Goal: Task Accomplishment & Management: Use online tool/utility

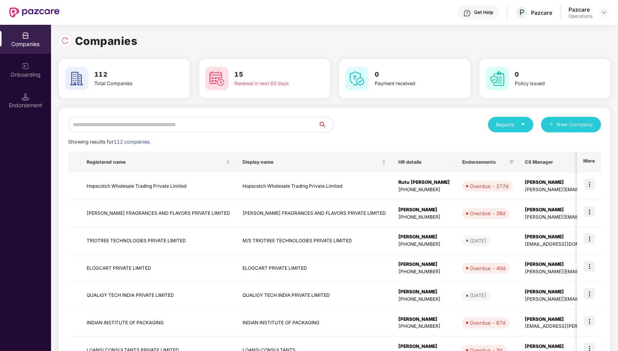
click at [243, 123] on input "text" at bounding box center [193, 124] width 250 height 15
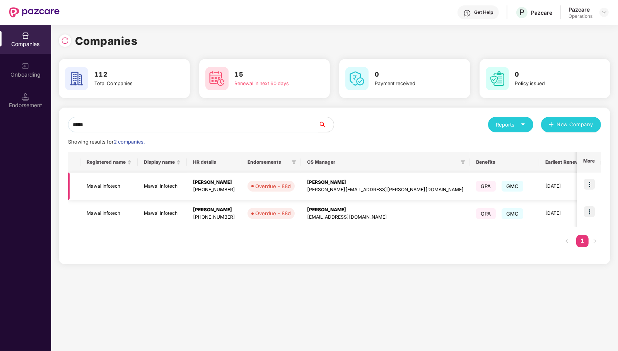
type input "*****"
click at [591, 186] on img at bounding box center [589, 184] width 11 height 11
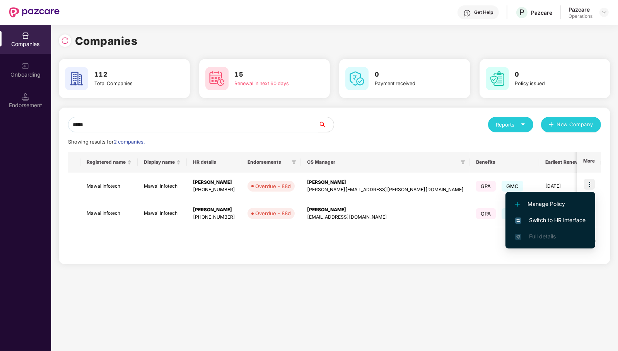
click at [577, 216] on span "Switch to HR interface" at bounding box center [550, 220] width 70 height 9
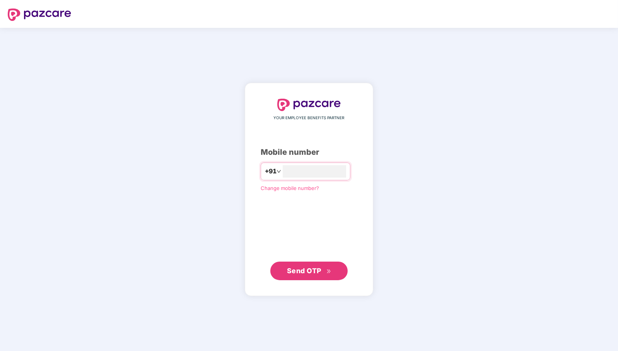
type input "**********"
click at [311, 271] on span "Send OTP" at bounding box center [304, 270] width 34 height 8
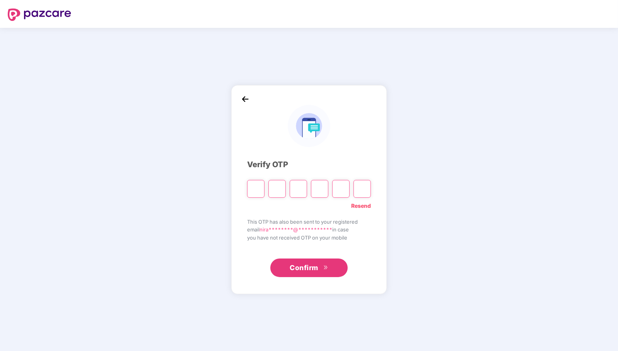
paste input "*"
type input "*"
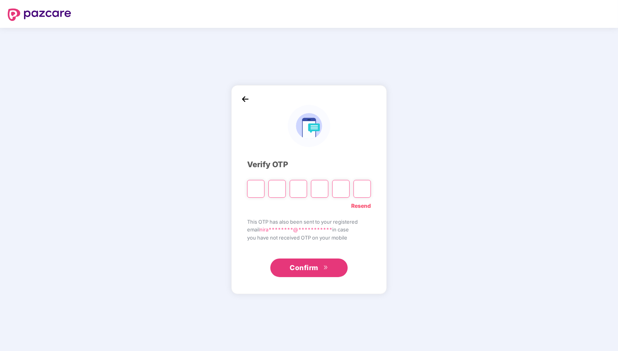
type input "*"
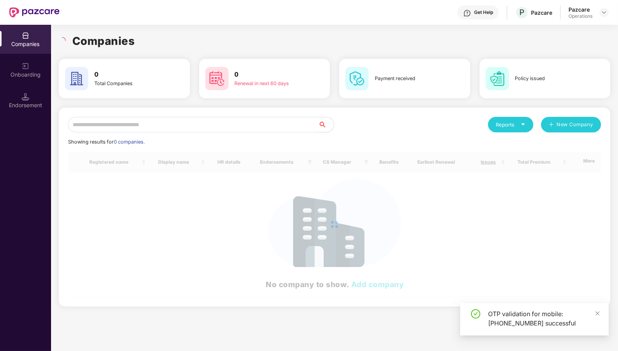
click at [273, 126] on input "text" at bounding box center [193, 124] width 250 height 15
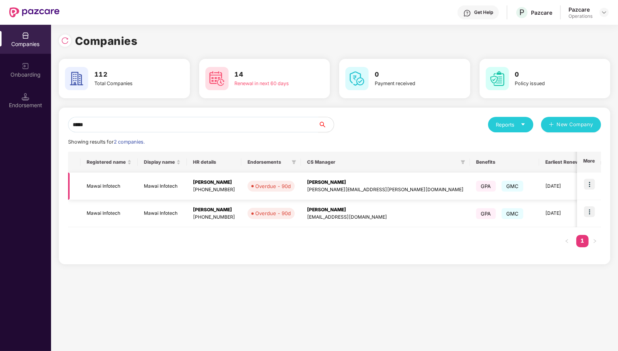
type input "*****"
click at [592, 182] on img at bounding box center [589, 184] width 11 height 11
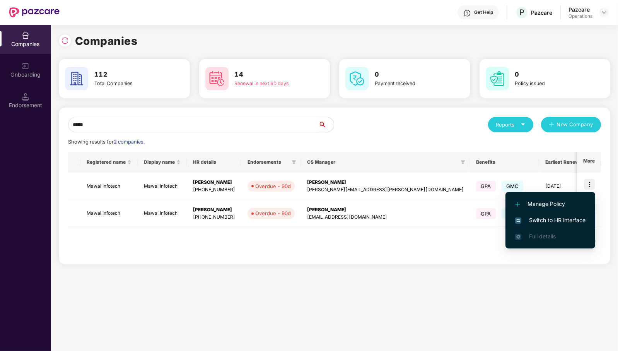
click at [561, 221] on span "Switch to HR interface" at bounding box center [550, 220] width 70 height 9
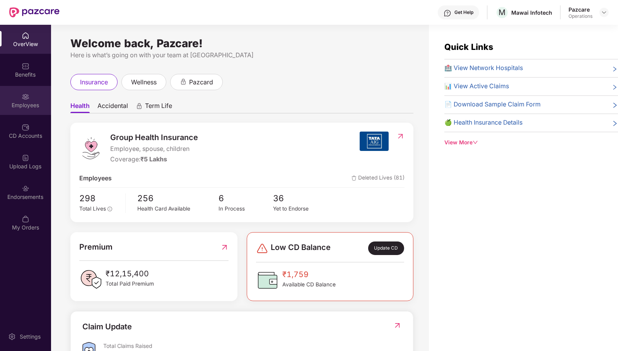
click at [24, 102] on div "Employees" at bounding box center [25, 105] width 51 height 8
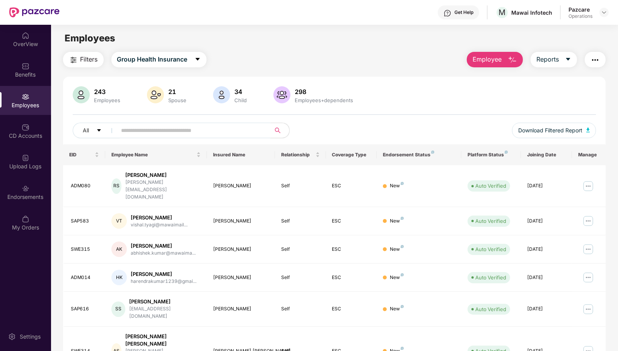
click at [250, 130] on input "text" at bounding box center [190, 130] width 139 height 12
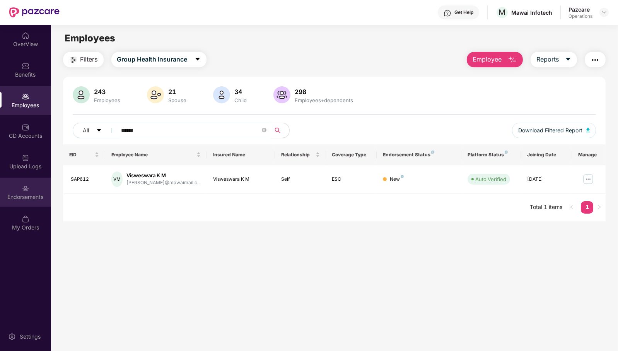
type input "******"
click at [34, 194] on div "Endorsements" at bounding box center [25, 197] width 51 height 8
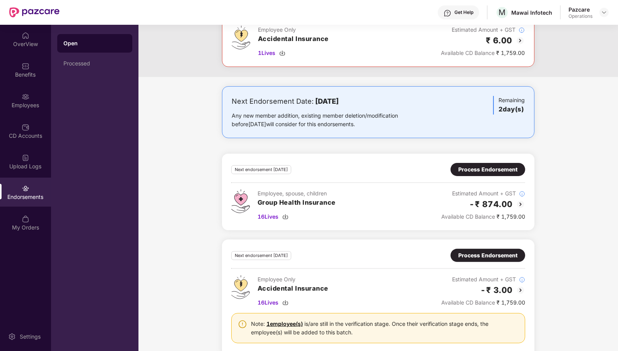
scroll to position [437, 0]
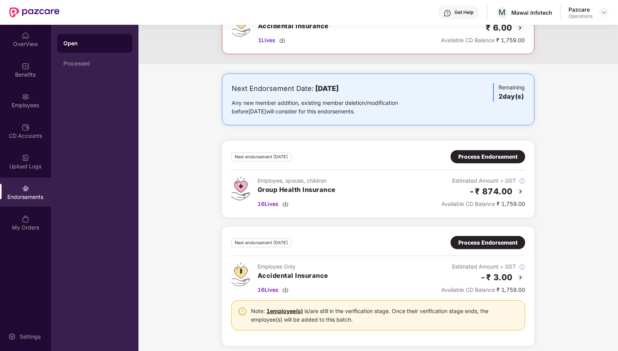
click at [474, 150] on div "Process Endorsement" at bounding box center [487, 156] width 75 height 13
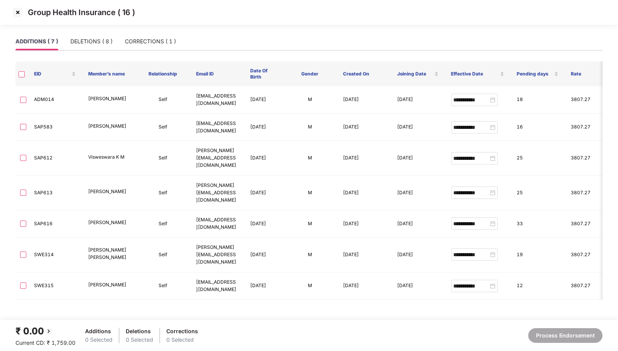
click at [20, 15] on img at bounding box center [18, 12] width 12 height 12
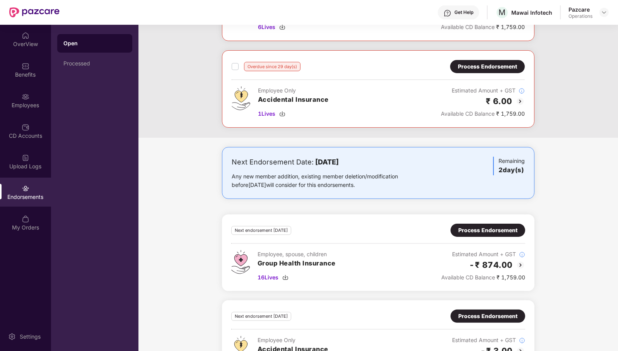
scroll to position [437, 0]
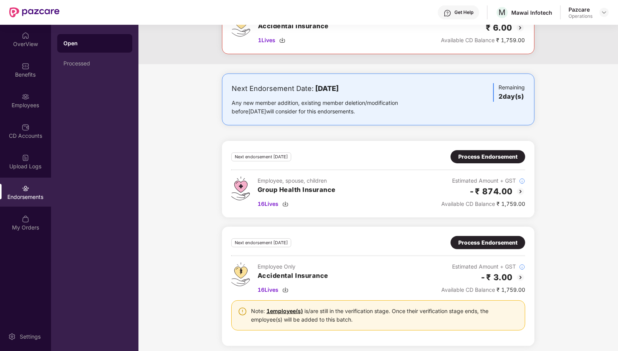
click at [478, 155] on div "Process Endorsement" at bounding box center [487, 156] width 59 height 9
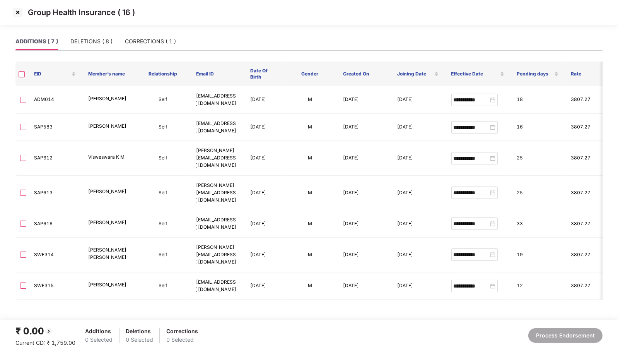
click at [21, 14] on img at bounding box center [18, 12] width 12 height 12
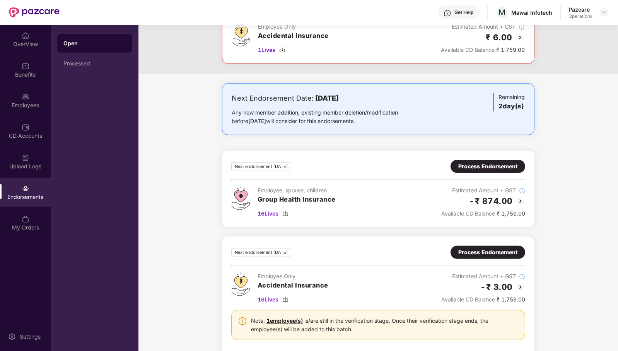
scroll to position [437, 0]
